Goal: Task Accomplishment & Management: Use online tool/utility

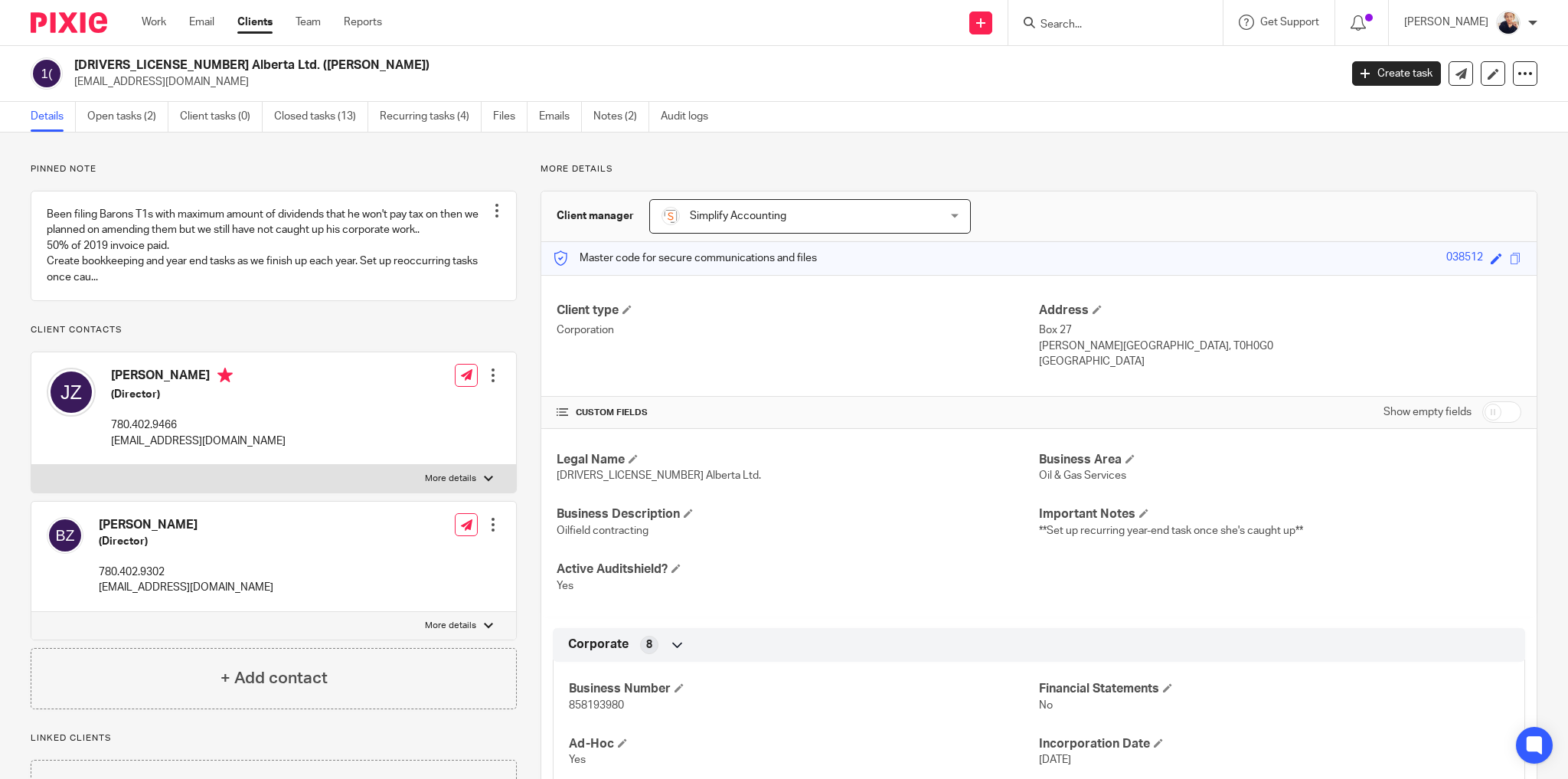
drag, startPoint x: 143, startPoint y: 121, endPoint x: 170, endPoint y: 121, distance: 27.0
click at [143, 121] on link "Open tasks (2)" at bounding box center [127, 117] width 81 height 30
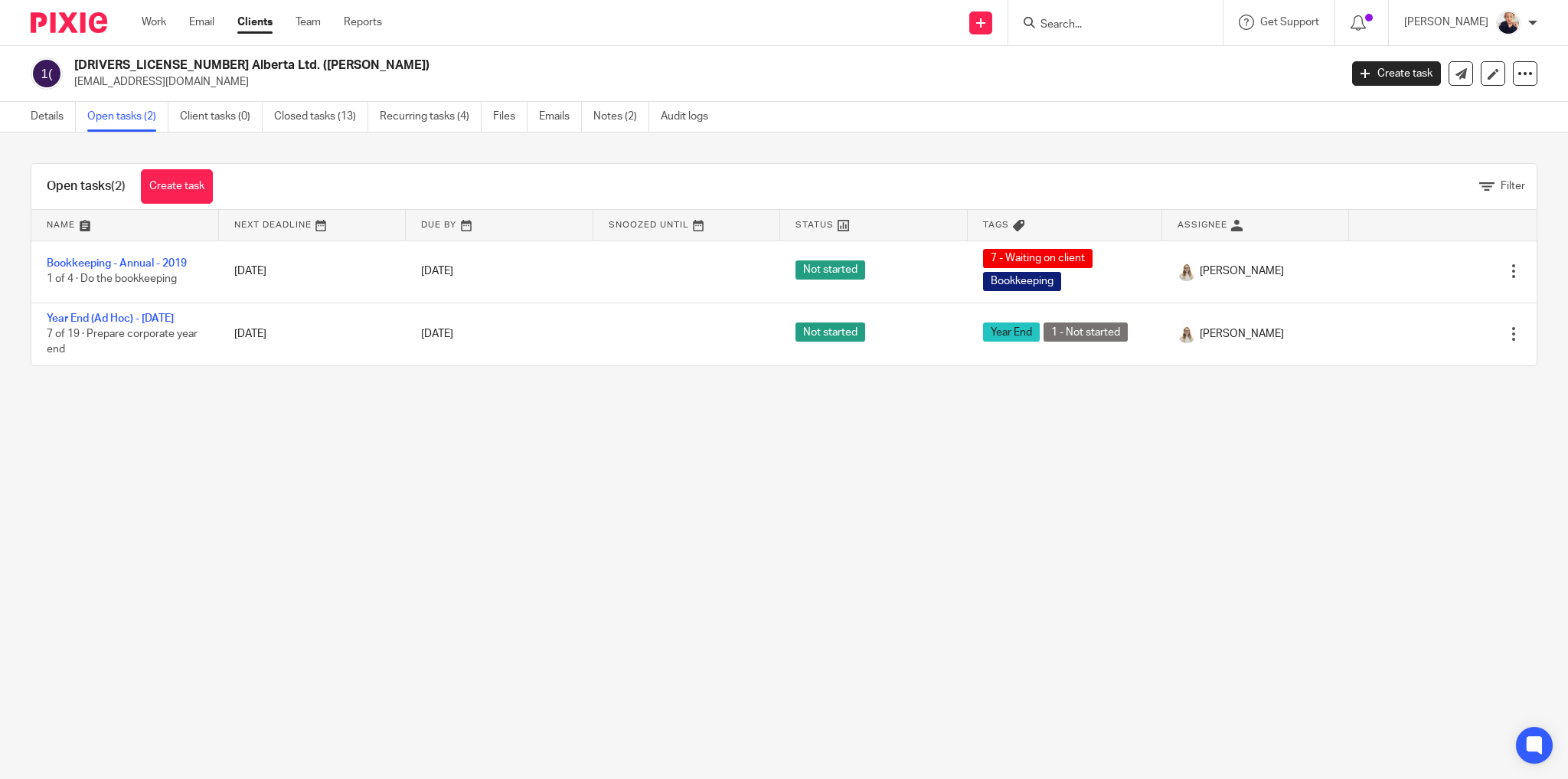
click at [908, 513] on main "[DRIVERS_LICENSE_NUMBER] Alberta Ltd. ([PERSON_NAME]) [EMAIL_ADDRESS][DOMAIN_NA…" at bounding box center [784, 390] width 1568 height 779
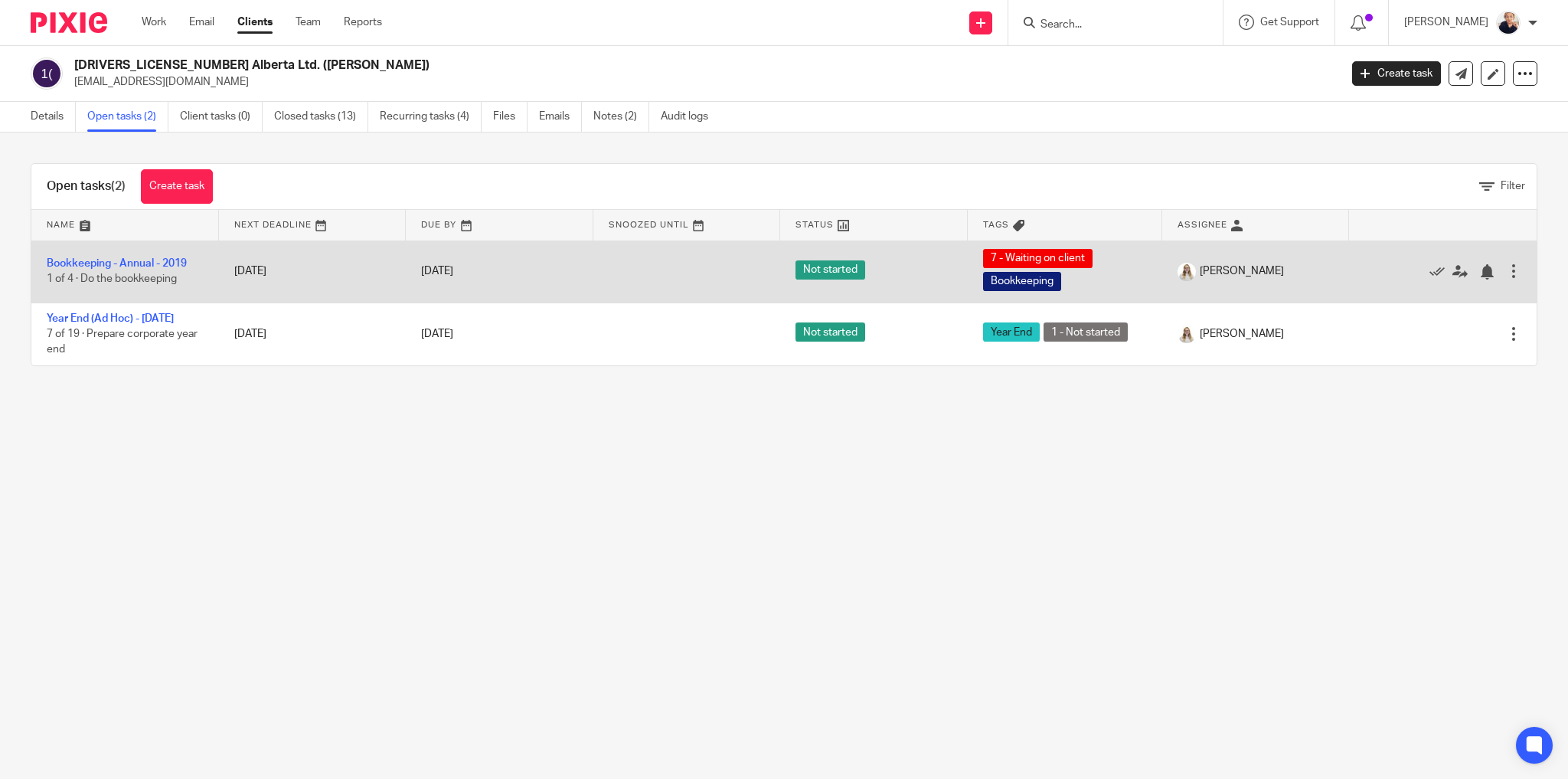
click at [129, 257] on td "Bookkeeping - Annual - 2019 1 of 4 · Do the bookkeeping" at bounding box center [125, 271] width 187 height 62
click at [134, 264] on link "Bookkeeping - Annual - 2019" at bounding box center [117, 263] width 140 height 10
